Goal: Navigation & Orientation: Find specific page/section

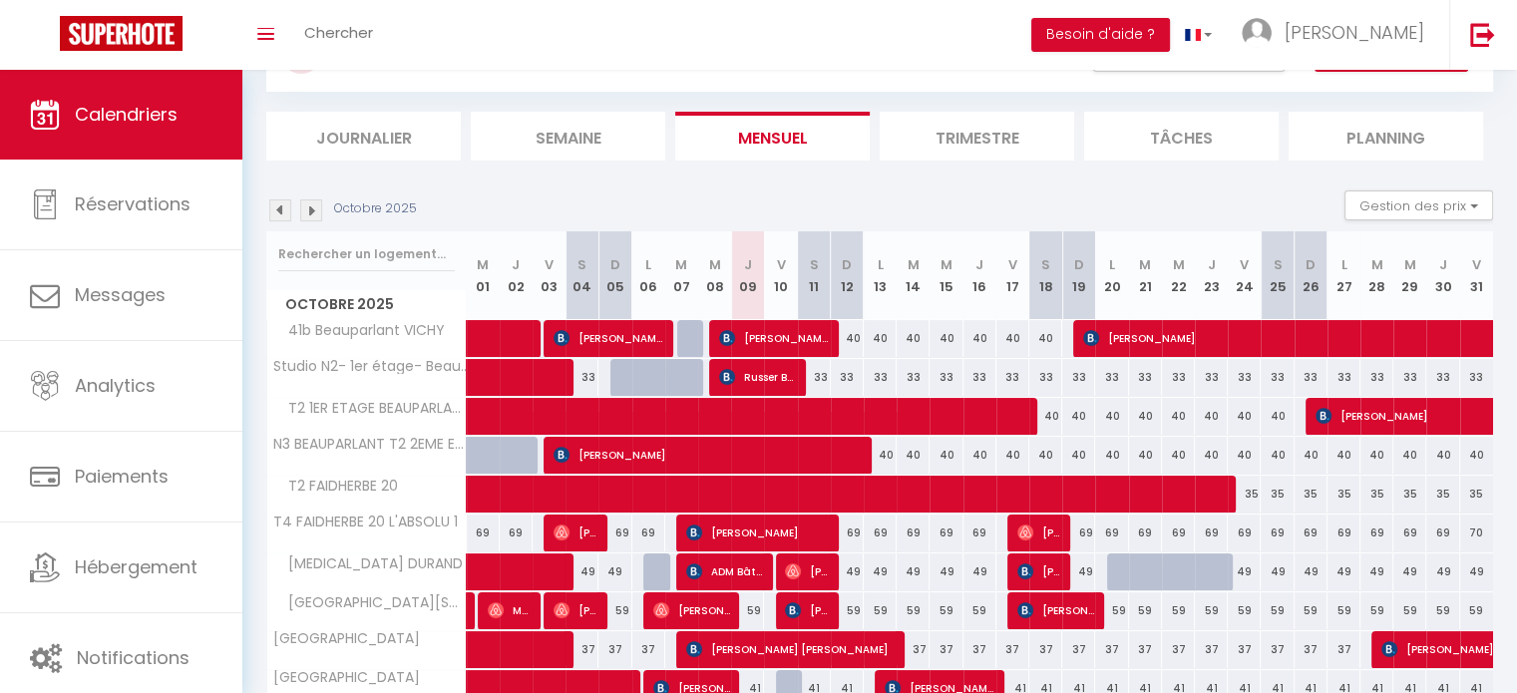
scroll to position [199, 0]
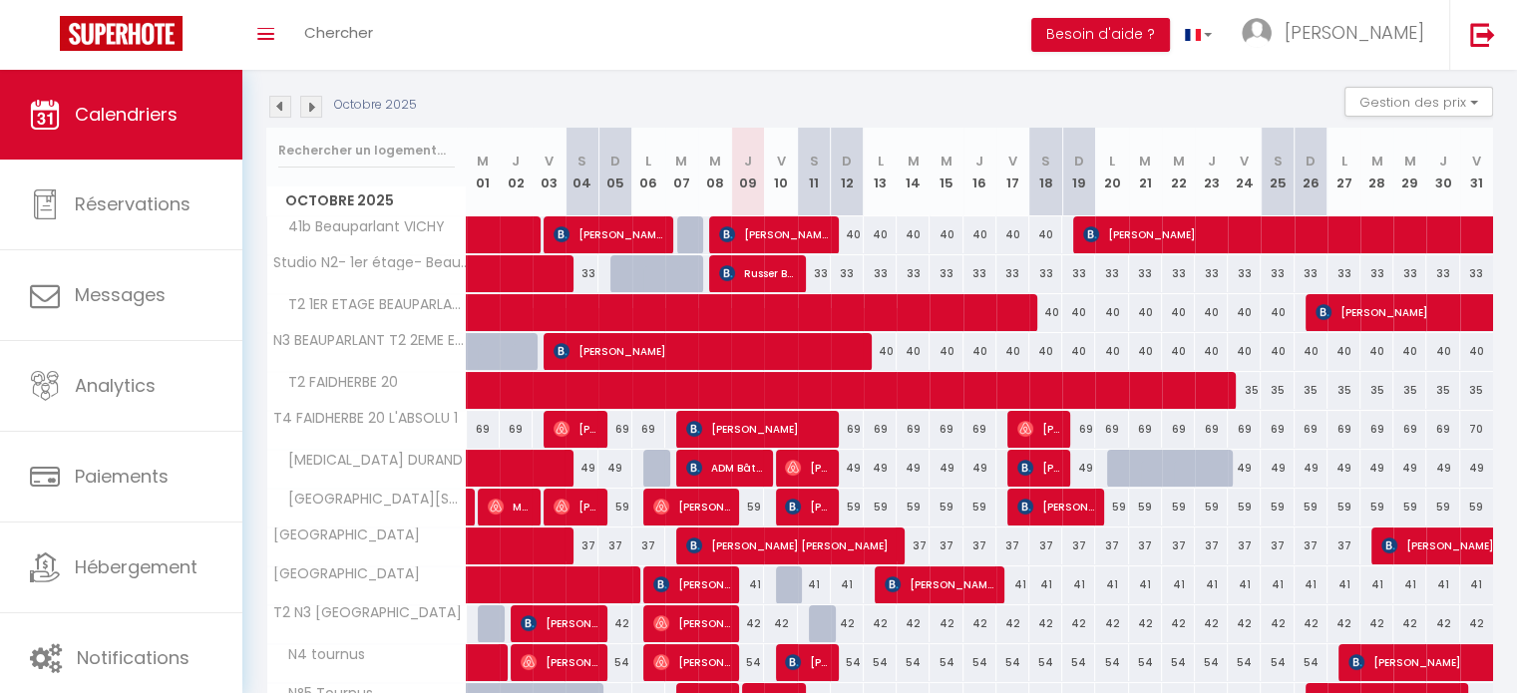
click at [311, 114] on img at bounding box center [311, 107] width 22 height 22
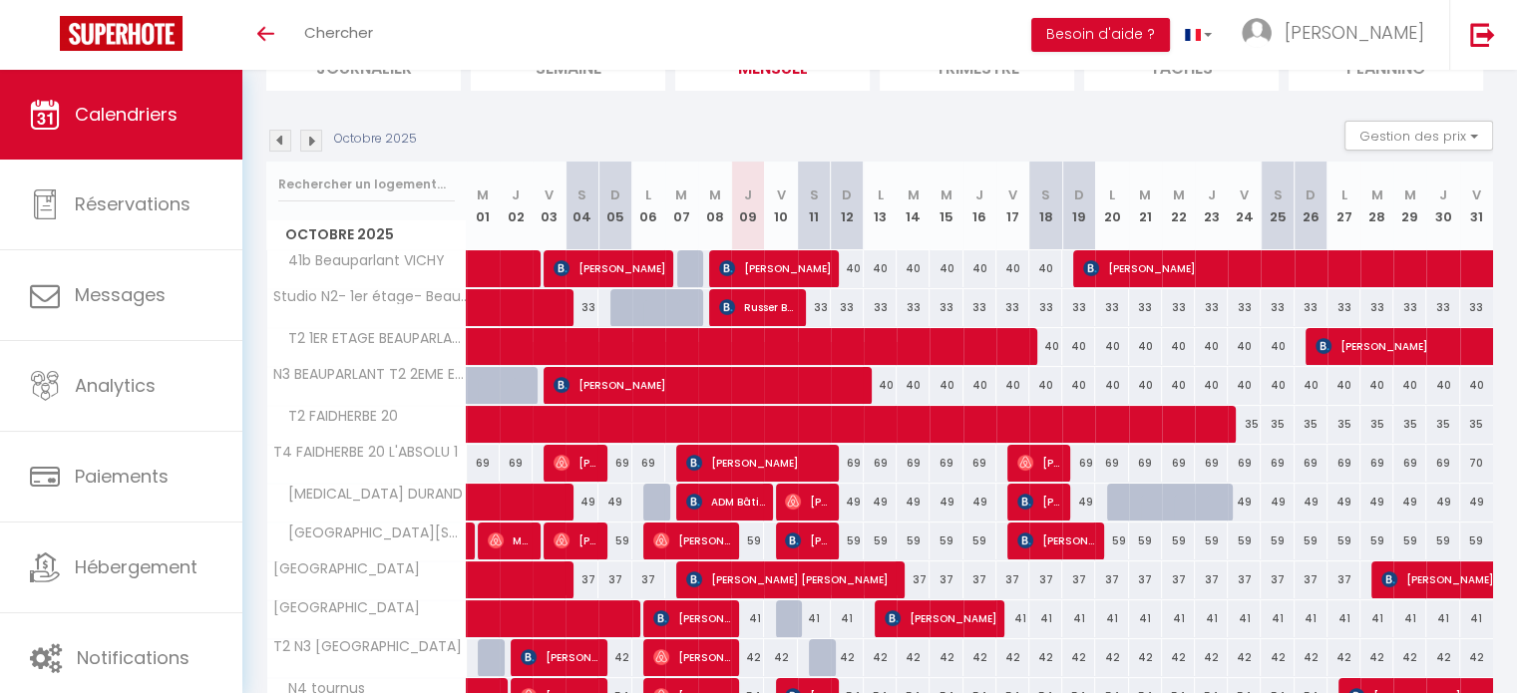
scroll to position [8, 0]
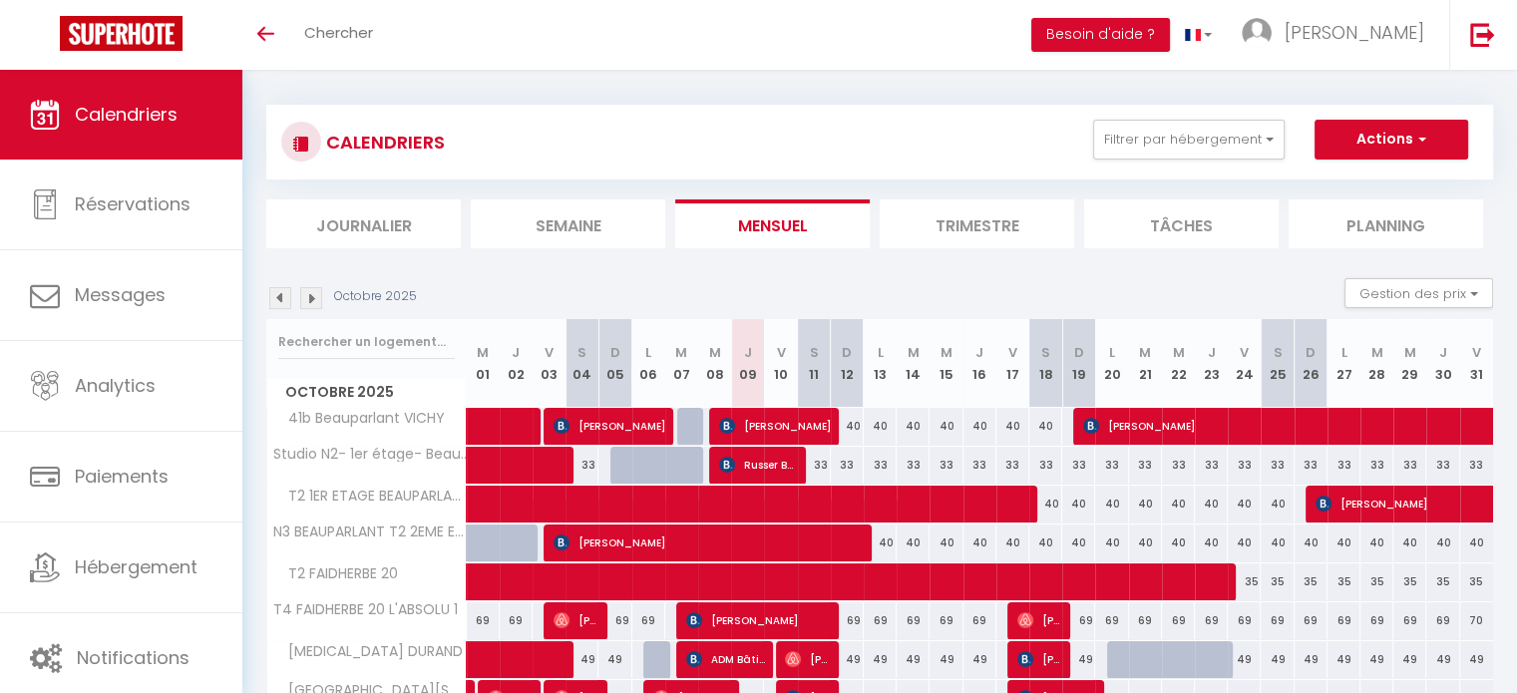
click at [396, 224] on li "Journalier" at bounding box center [363, 223] width 195 height 49
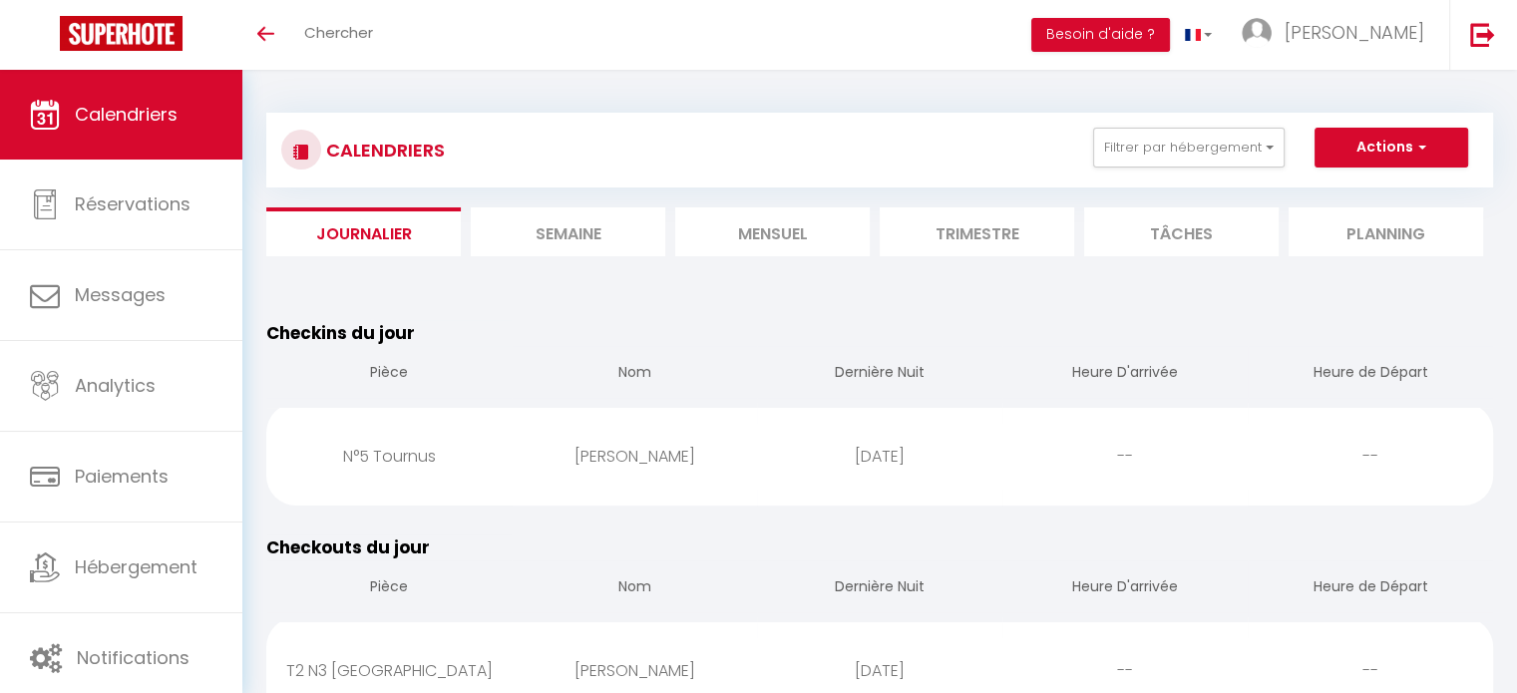
click at [721, 238] on li "Mensuel" at bounding box center [772, 231] width 195 height 49
